Goal: Task Accomplishment & Management: Manage account settings

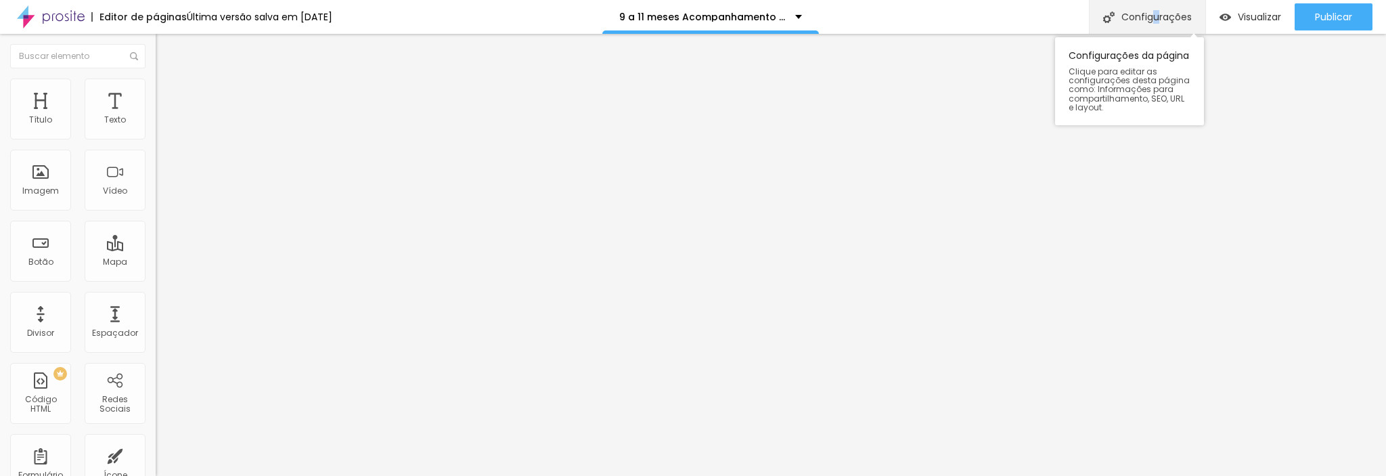
click at [1153, 20] on font "Configurações" at bounding box center [1156, 17] width 70 height 14
drag, startPoint x: 911, startPoint y: 418, endPoint x: 1052, endPoint y: 271, distance: 203.9
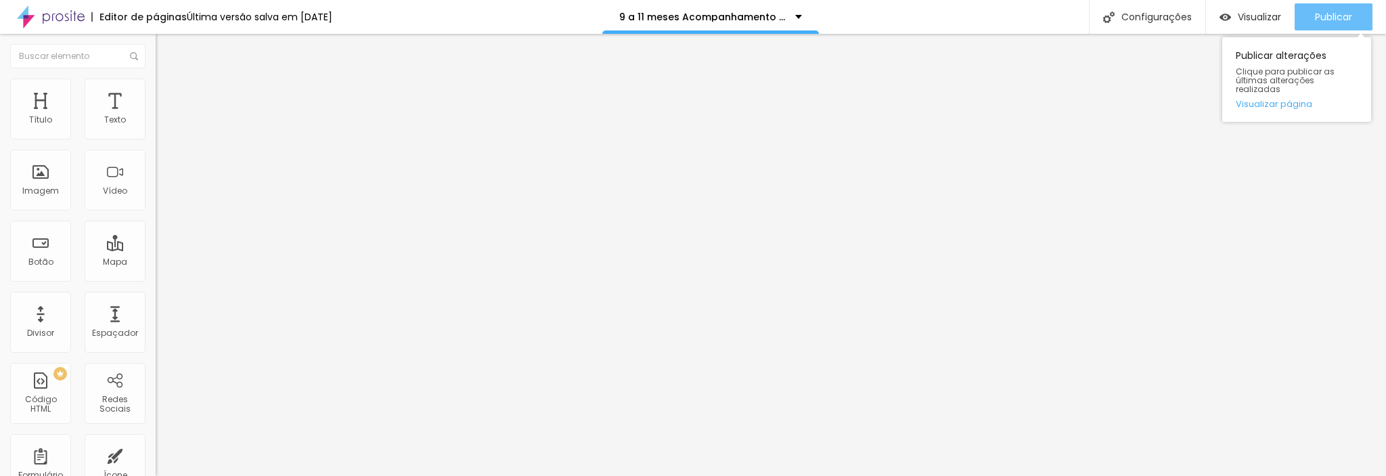
click at [1327, 26] on div "Publicar" at bounding box center [1333, 16] width 37 height 27
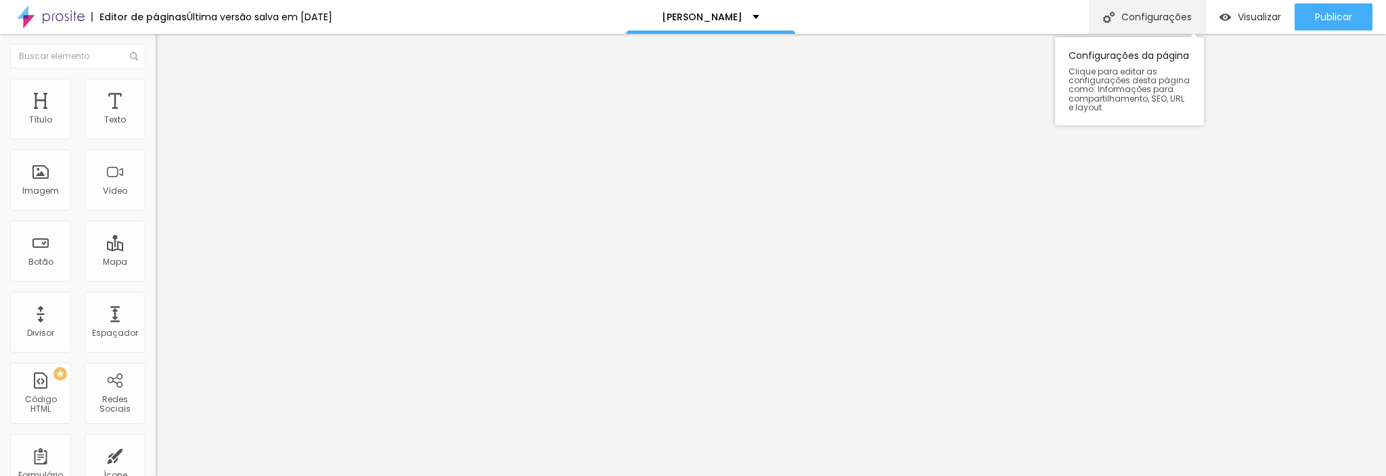
click at [1161, 21] on font "Configurações" at bounding box center [1156, 17] width 70 height 14
drag, startPoint x: 594, startPoint y: 133, endPoint x: 112, endPoint y: 136, distance: 481.9
type input "Mulher Book"
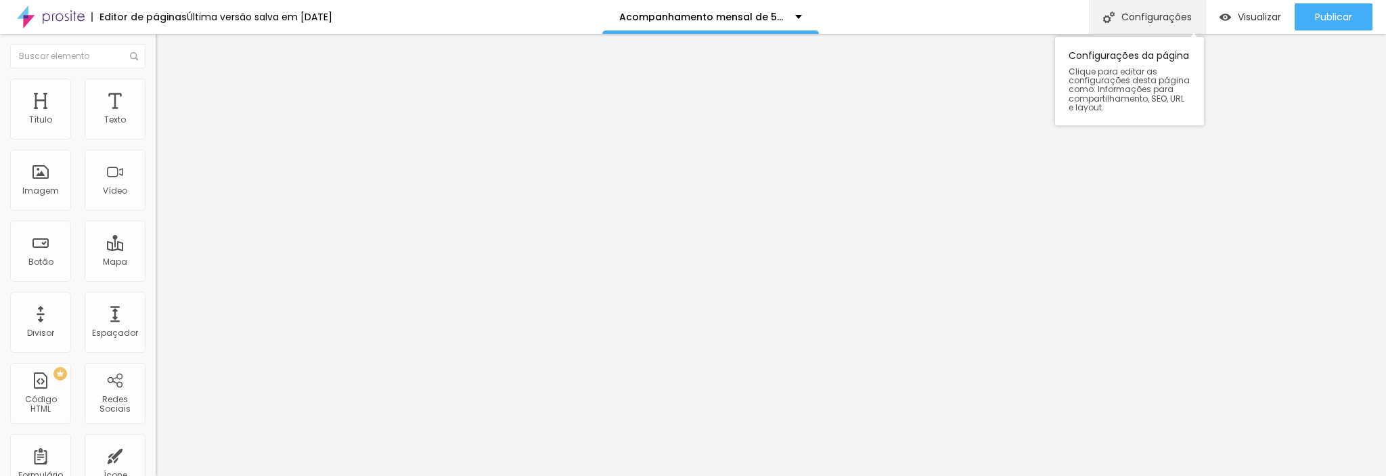
click at [1141, 10] on font "Configurações" at bounding box center [1156, 17] width 70 height 14
drag, startPoint x: 715, startPoint y: 131, endPoint x: 0, endPoint y: 116, distance: 714.9
drag, startPoint x: 671, startPoint y: 113, endPoint x: 674, endPoint y: 155, distance: 42.1
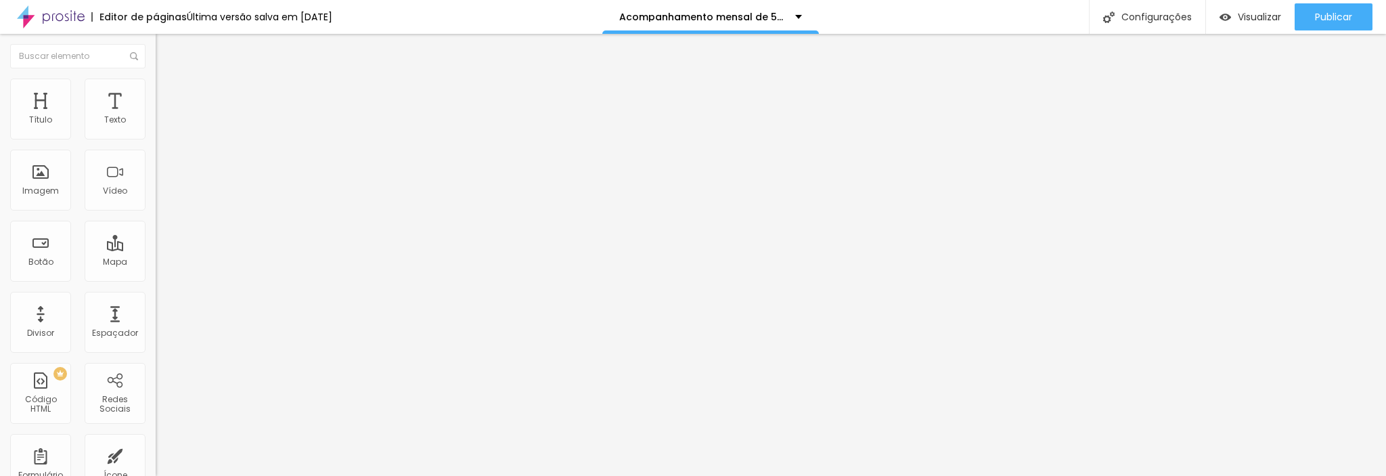
type input "5 a 8 meses Acompanhamentos"
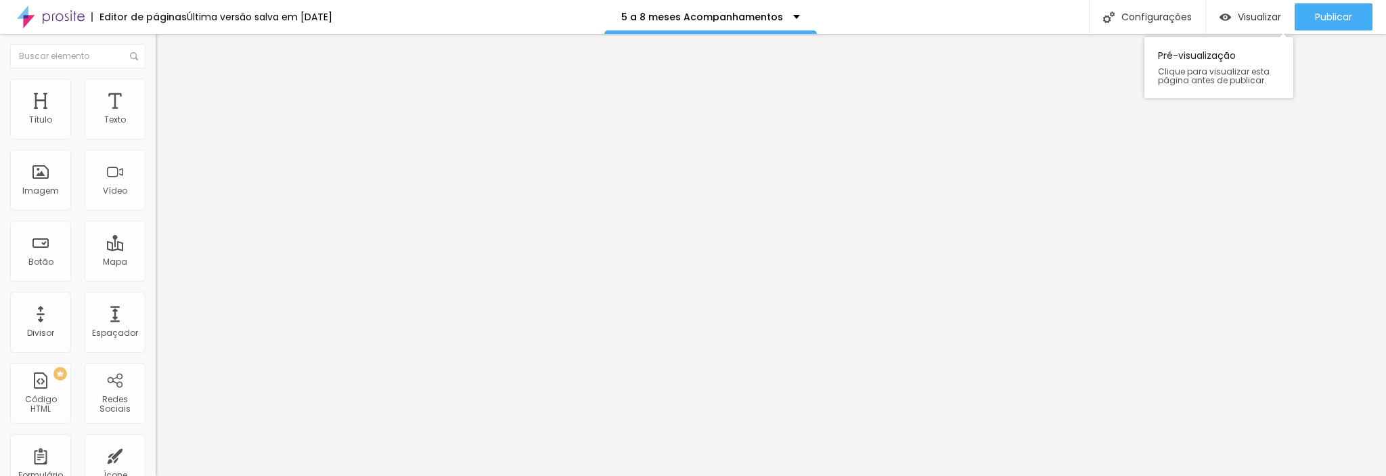
click at [1145, 31] on div "Pré-visualização Clique para visualizar esta página antes de publicar." at bounding box center [1219, 64] width 149 height 68
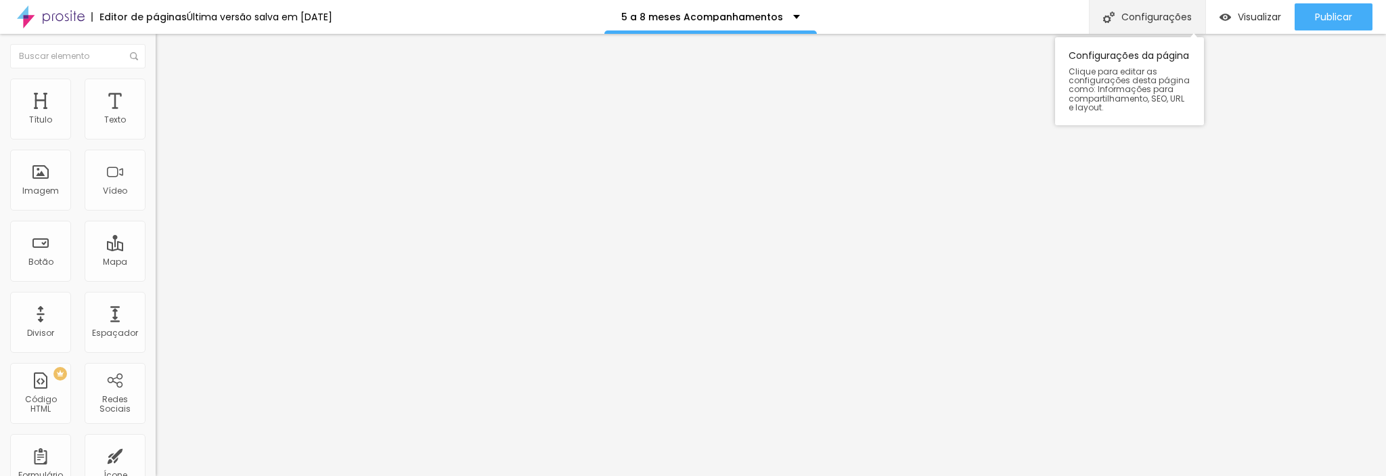
click at [1143, 26] on div "Configurações" at bounding box center [1147, 17] width 116 height 34
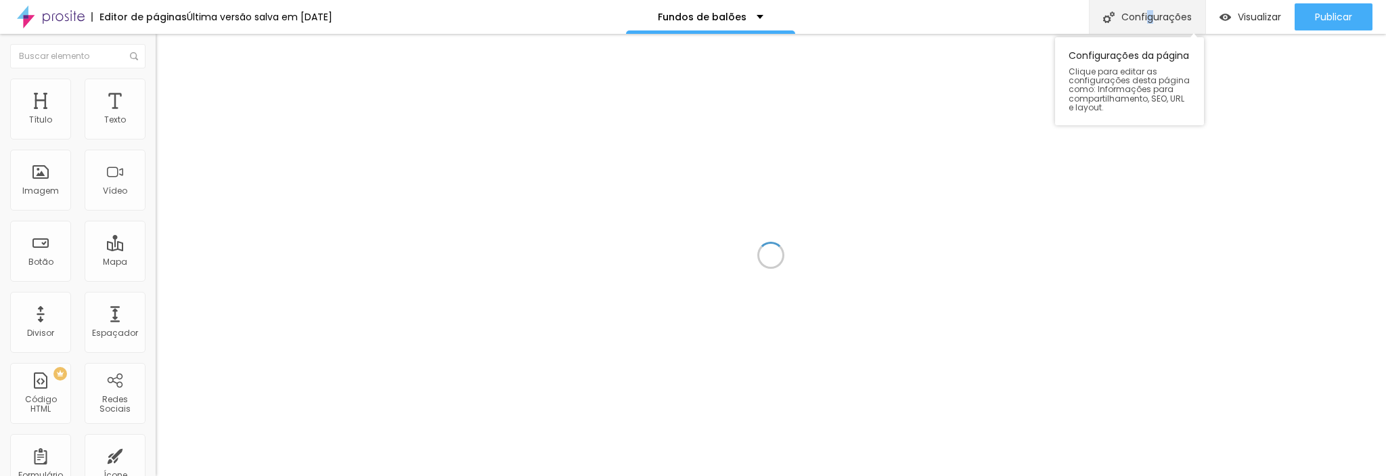
click at [1147, 23] on div "Configurações" at bounding box center [1147, 17] width 116 height 34
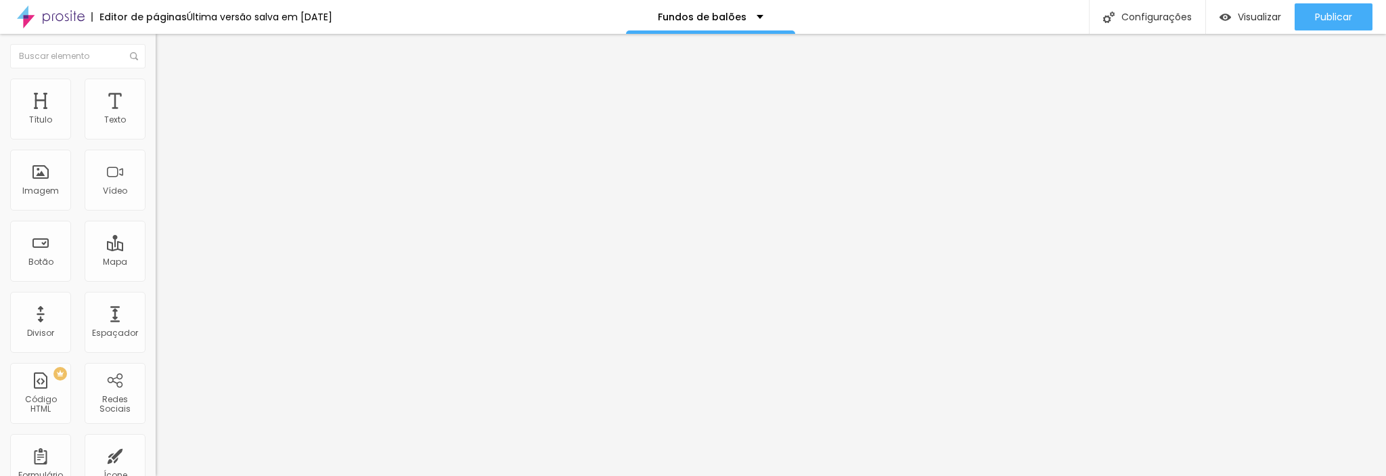
drag, startPoint x: 613, startPoint y: 137, endPoint x: 485, endPoint y: 113, distance: 129.6
type input "Balões Fundos"
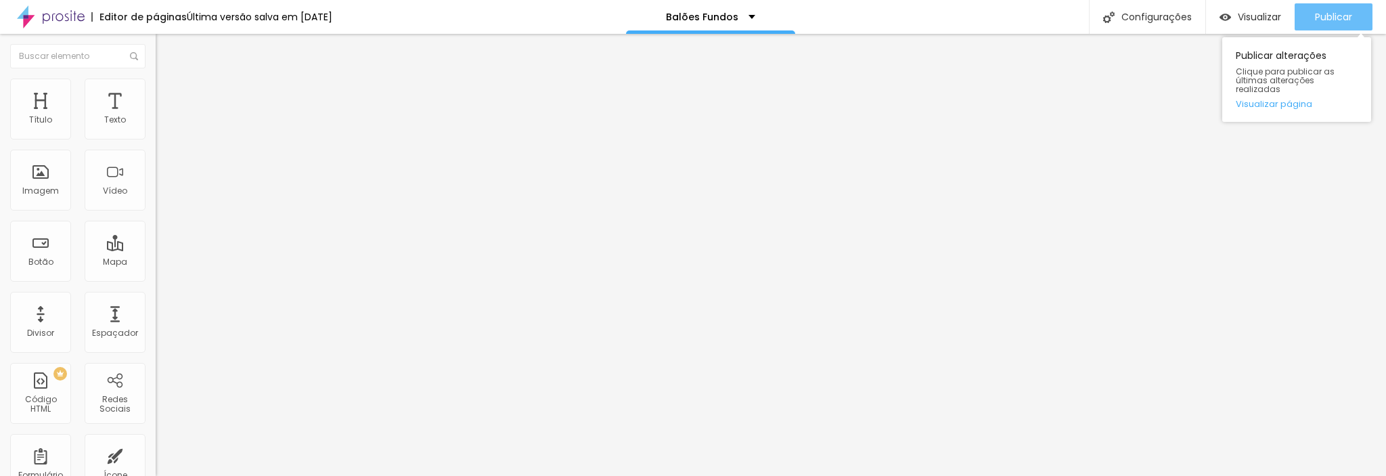
click at [1347, 24] on div "Publicar" at bounding box center [1333, 16] width 37 height 27
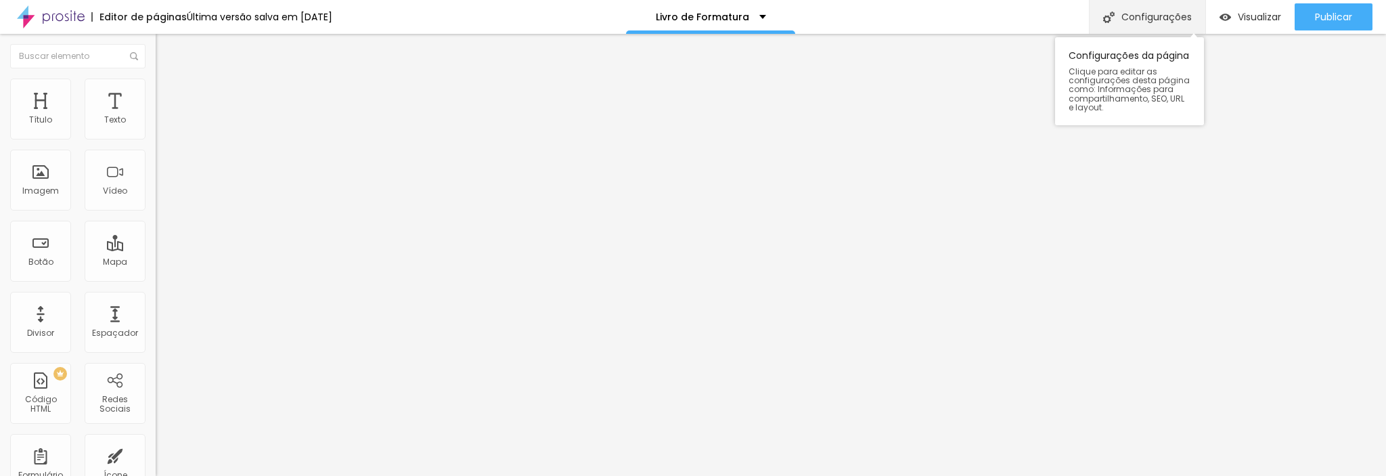
click at [1133, 18] on font "Configurações" at bounding box center [1156, 17] width 70 height 14
drag, startPoint x: 518, startPoint y: 130, endPoint x: 206, endPoint y: 129, distance: 312.7
type input "Formatura"
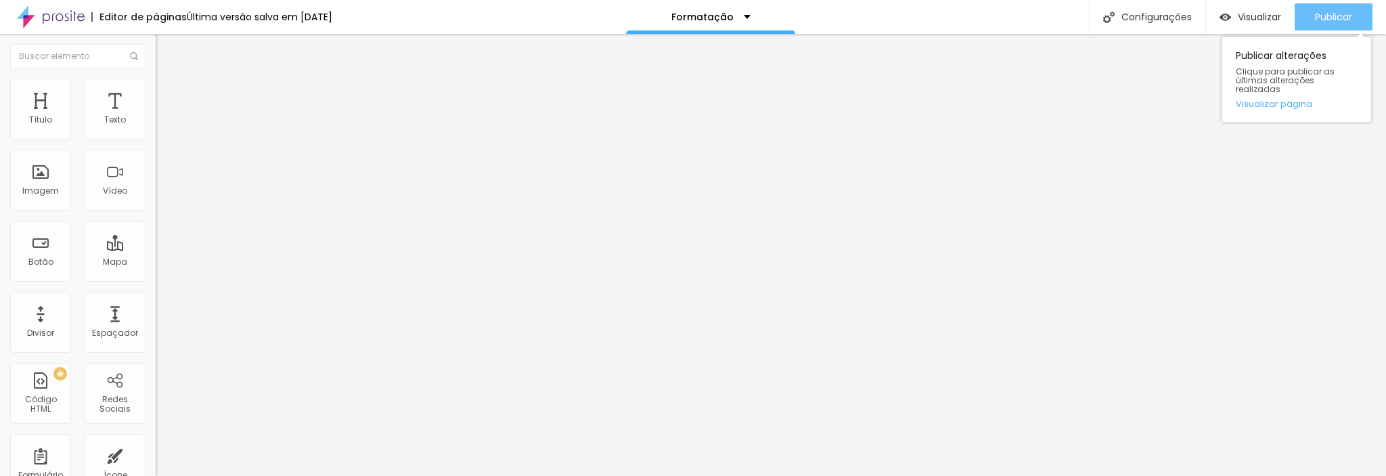
click at [1337, 10] on font "Publicar" at bounding box center [1333, 17] width 37 height 14
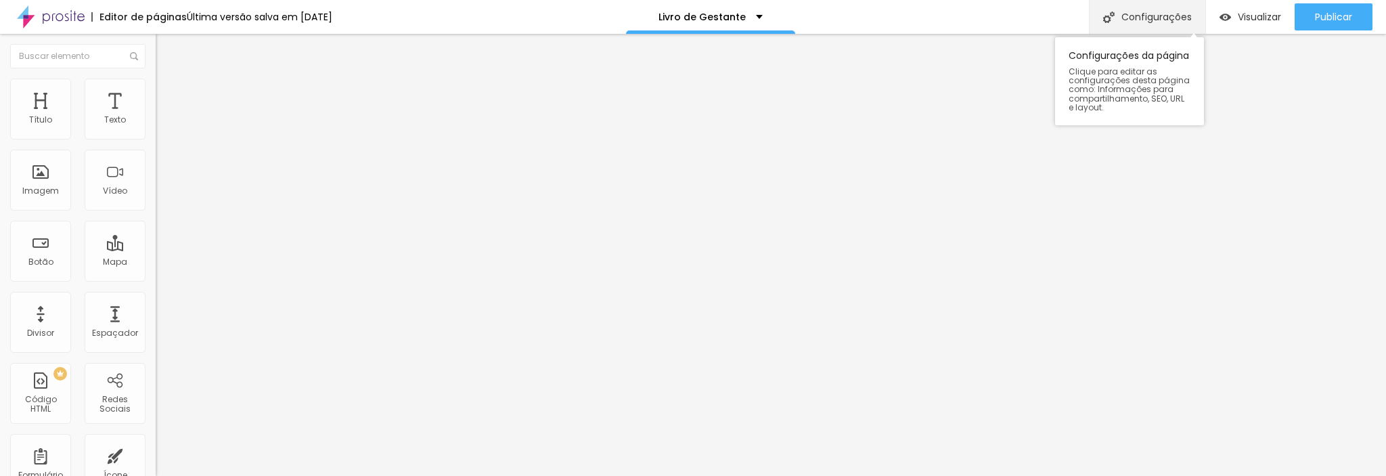
click at [1138, 18] on font "Configurações" at bounding box center [1156, 17] width 70 height 14
drag, startPoint x: 610, startPoint y: 129, endPoint x: 348, endPoint y: 124, distance: 262.0
type input "Gestante"
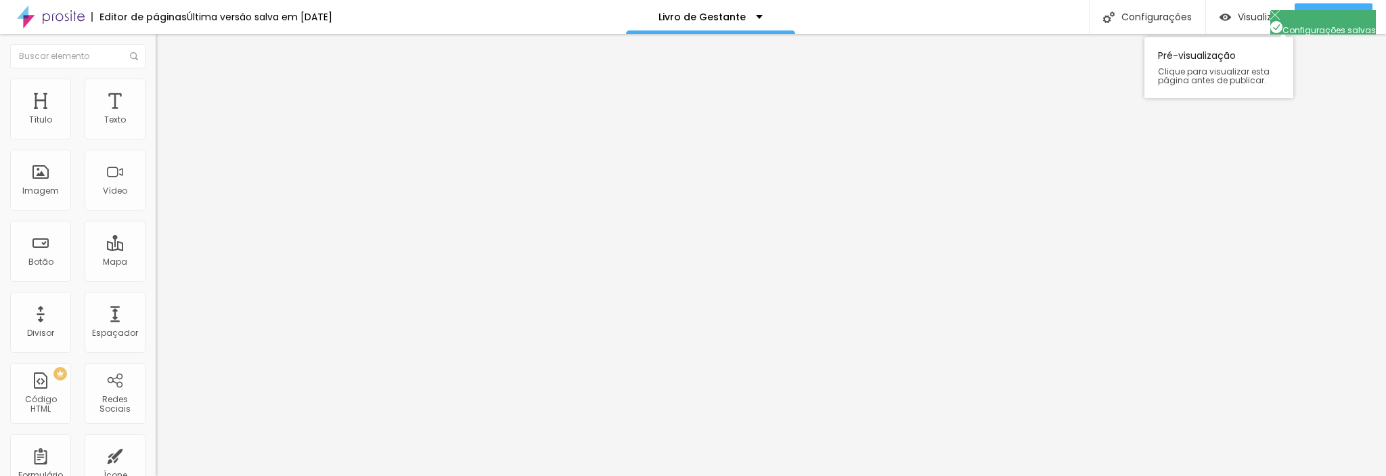
drag, startPoint x: 942, startPoint y: 45, endPoint x: 1257, endPoint y: 31, distance: 315.0
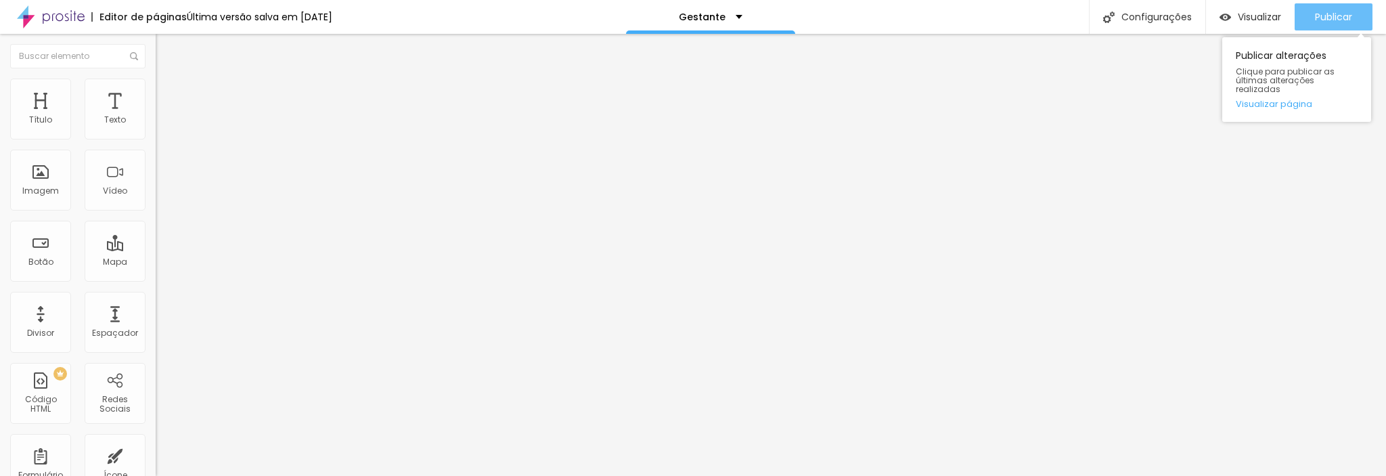
click at [1305, 22] on button "Publicar" at bounding box center [1334, 16] width 78 height 27
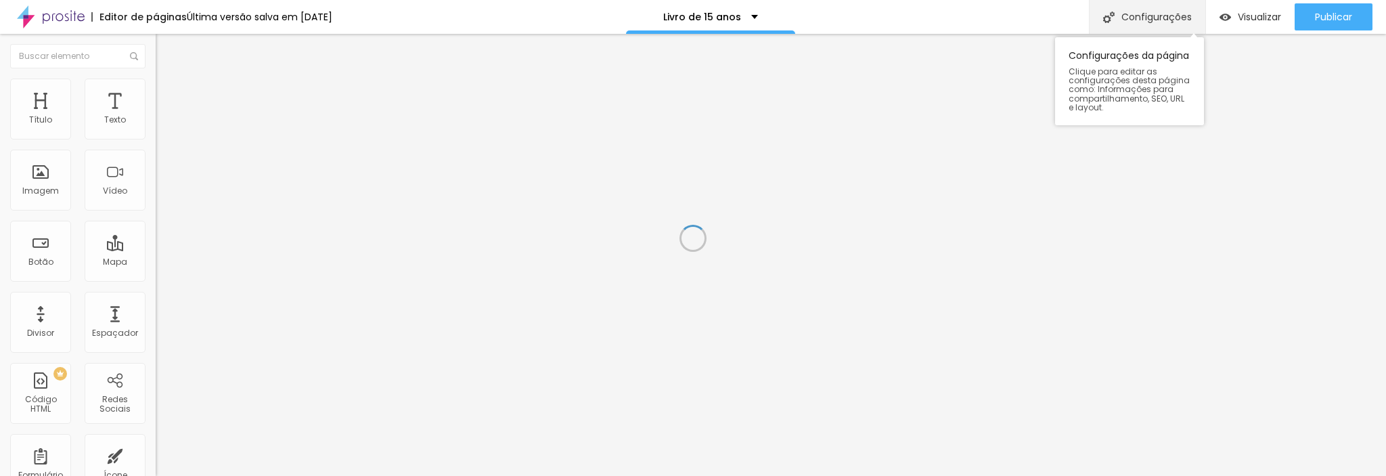
click at [1168, 18] on font "Configurações" at bounding box center [1156, 17] width 70 height 14
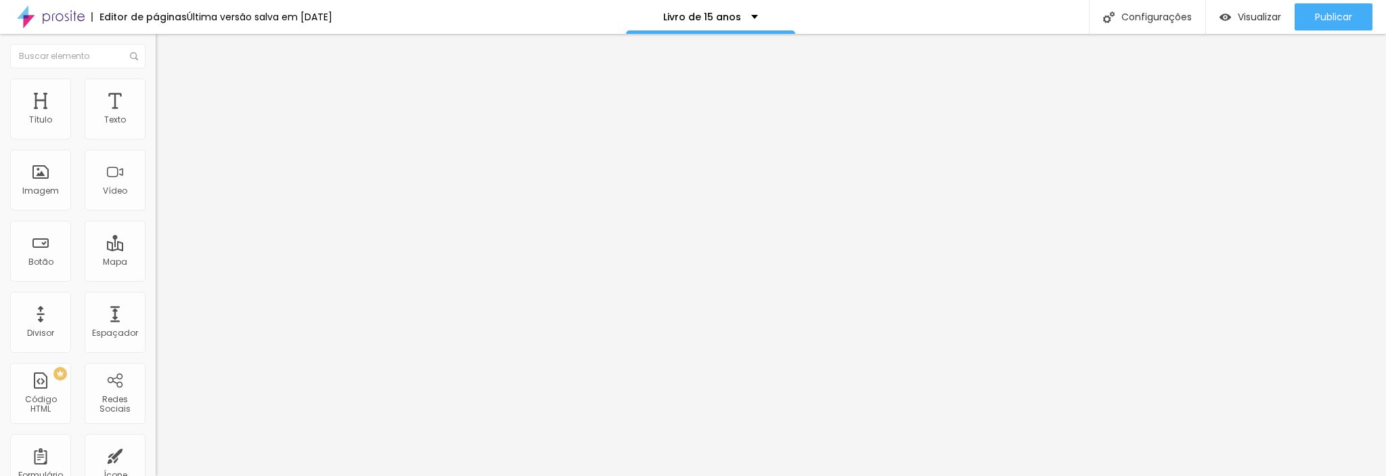
drag, startPoint x: 608, startPoint y: 133, endPoint x: 187, endPoint y: 135, distance: 421.7
type input "15 anos"
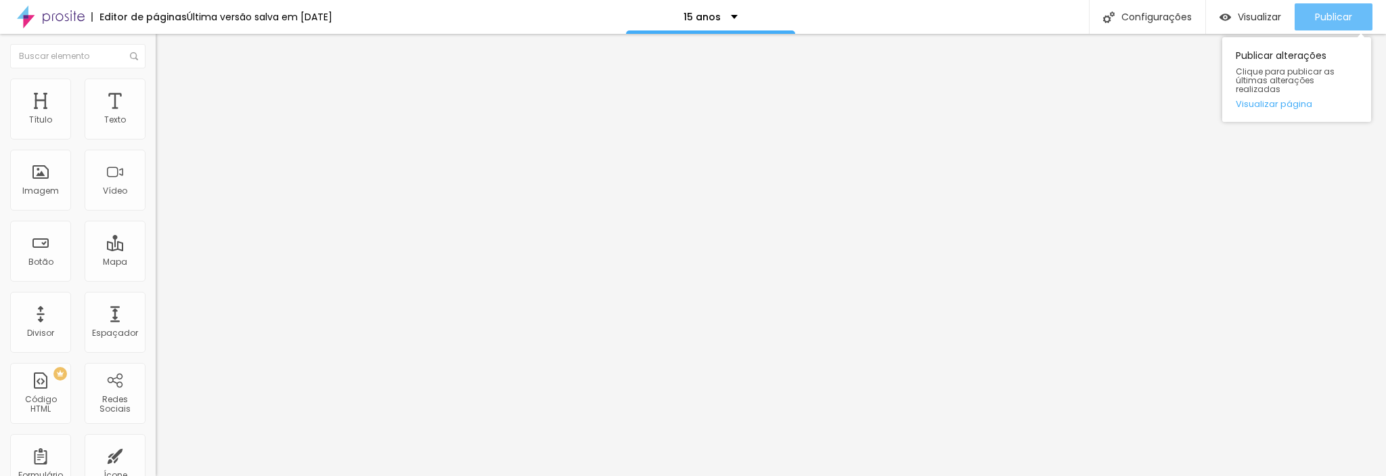
click at [1308, 16] on button "Publicar" at bounding box center [1334, 16] width 78 height 27
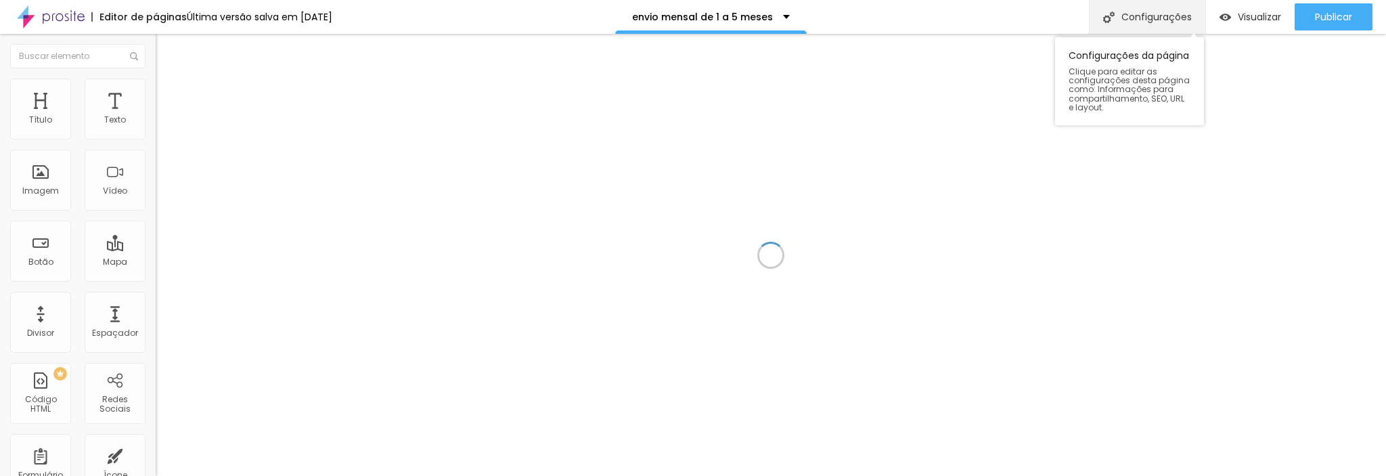
click at [1135, 18] on font "Configurações" at bounding box center [1156, 17] width 70 height 14
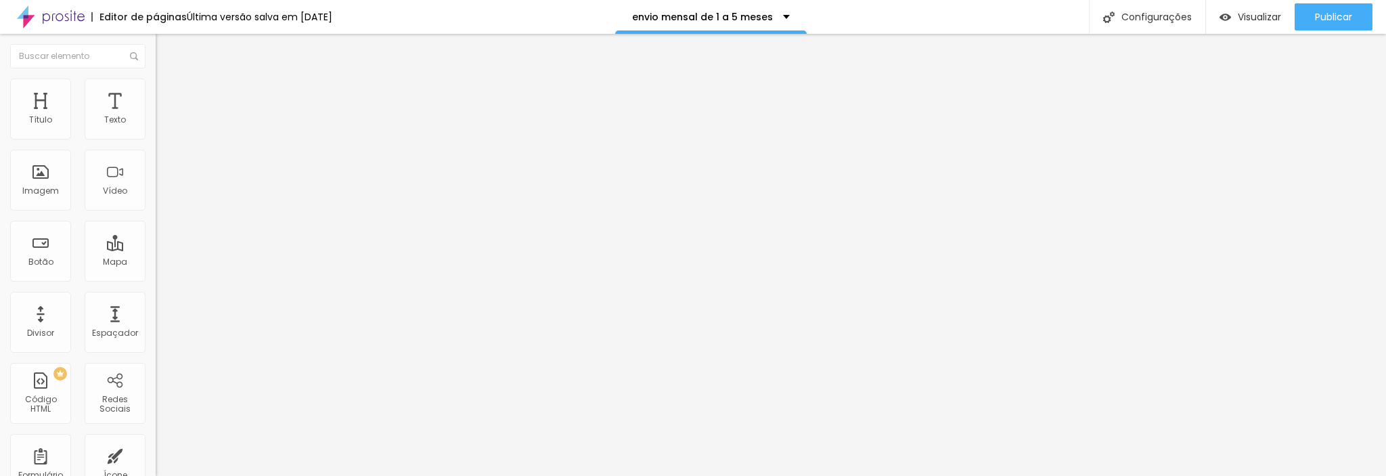
drag, startPoint x: 712, startPoint y: 132, endPoint x: 357, endPoint y: 116, distance: 355.7
type input "1 a 5 meses acompanhamento mensal"
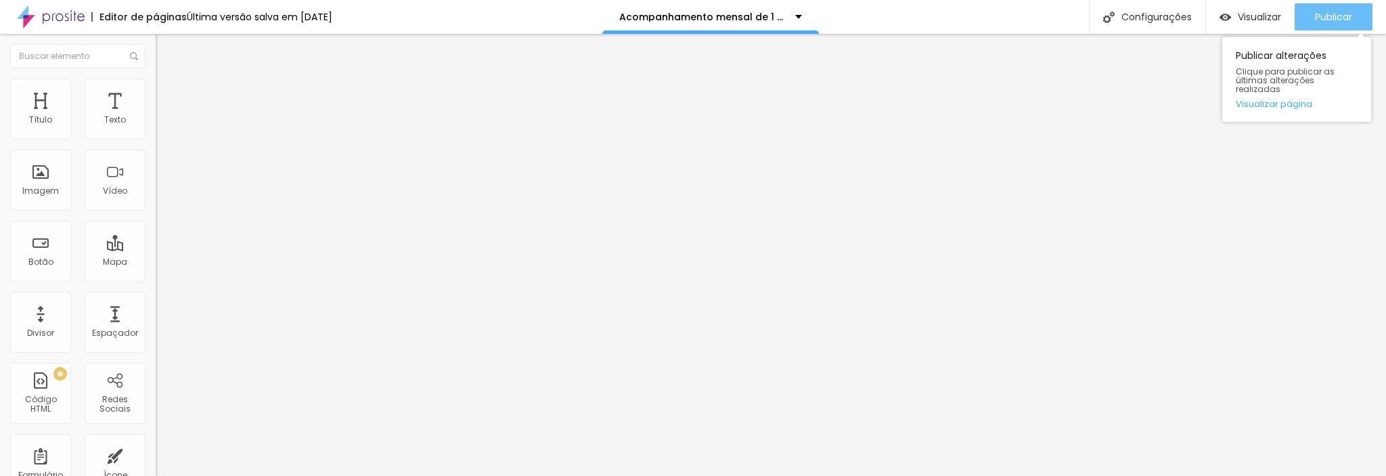
click at [1320, 14] on font "Publicar" at bounding box center [1333, 17] width 37 height 14
